Goal: Information Seeking & Learning: Compare options

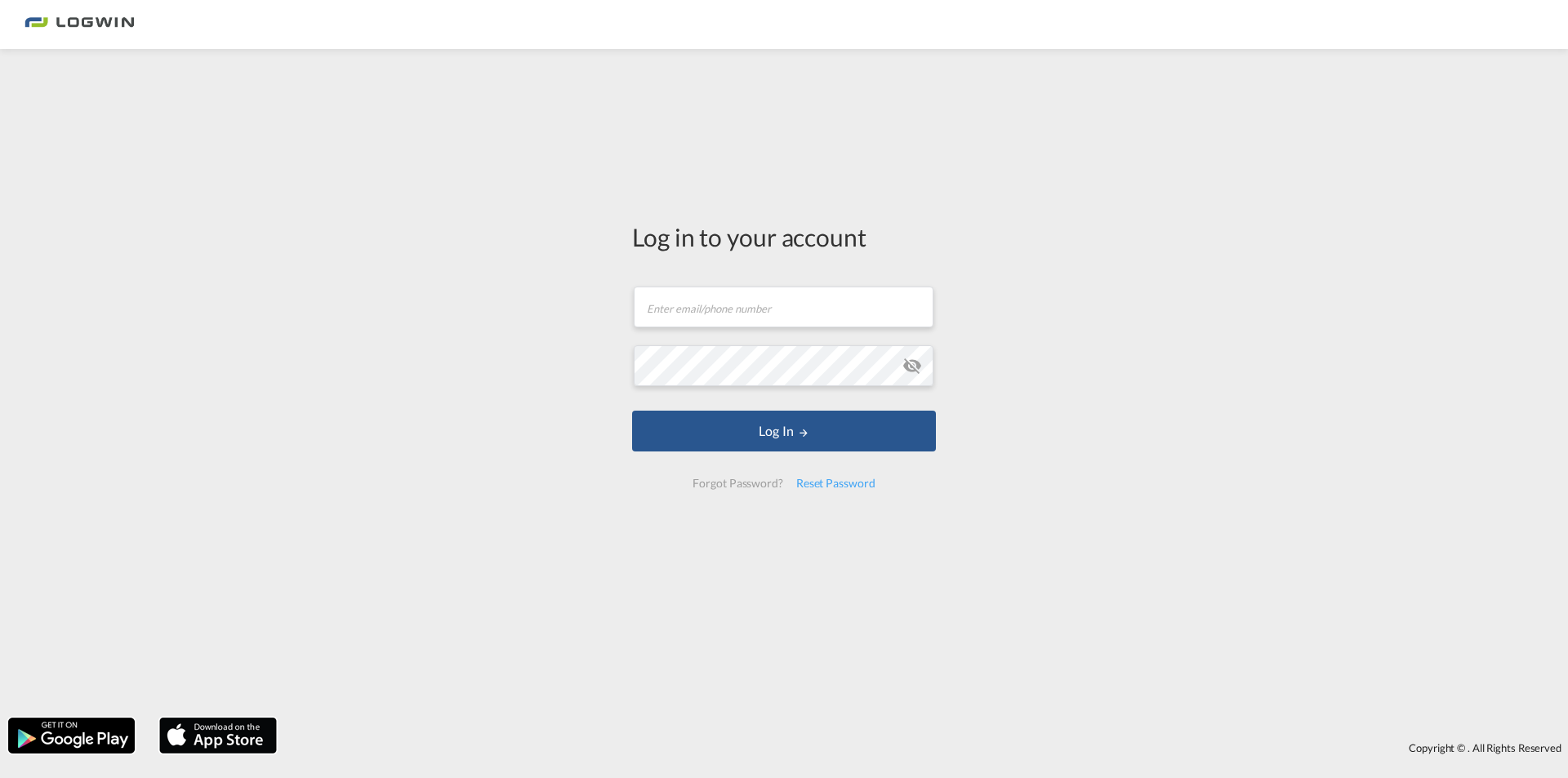
click at [775, 332] on form "Email field is required Password field is required Log In Forgot Password? Rese…" at bounding box center [784, 387] width 304 height 235
click at [644, 318] on input "text" at bounding box center [783, 307] width 299 height 41
paste input "Marek.pucholt@logwin-logistics.com"
type input "Marek.pucholt@logwin-logistics.com"
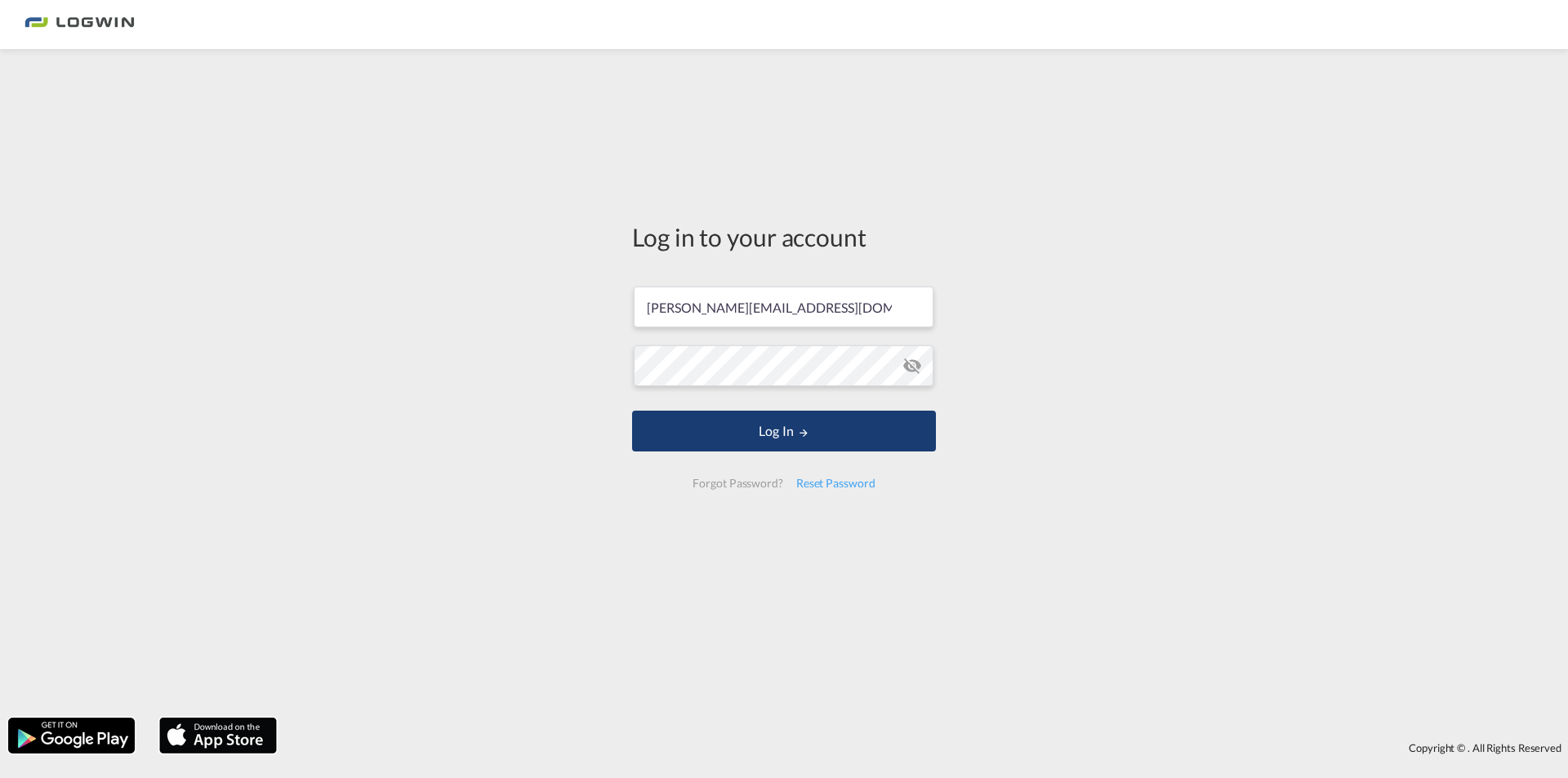
click at [728, 425] on button "Log In" at bounding box center [784, 430] width 304 height 41
